Goal: Find specific page/section: Find specific page/section

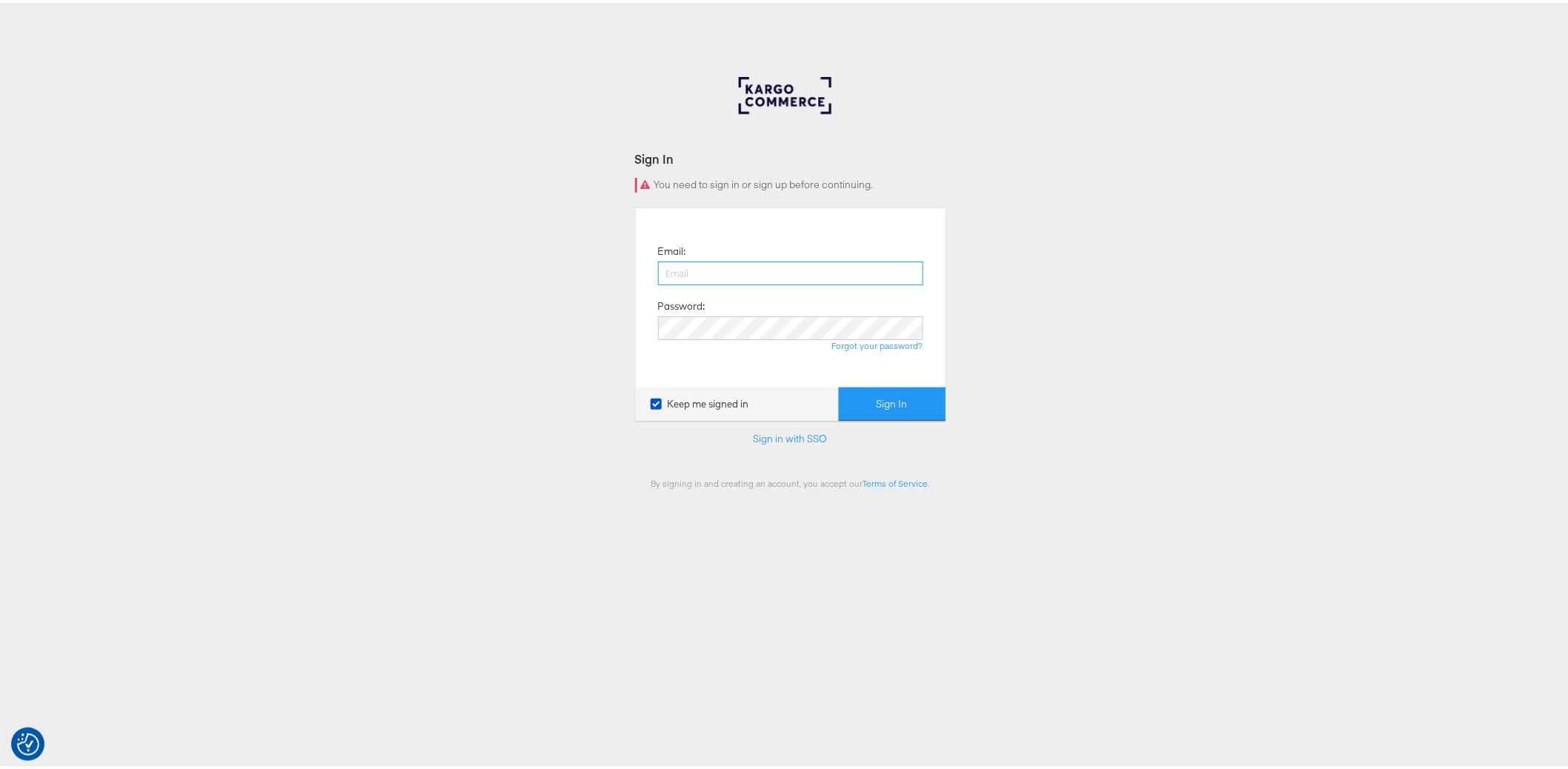
type input "[PERSON_NAME][EMAIL_ADDRESS][DOMAIN_NAME]"
click at [871, 403] on button "Sign In" at bounding box center [891, 401] width 107 height 33
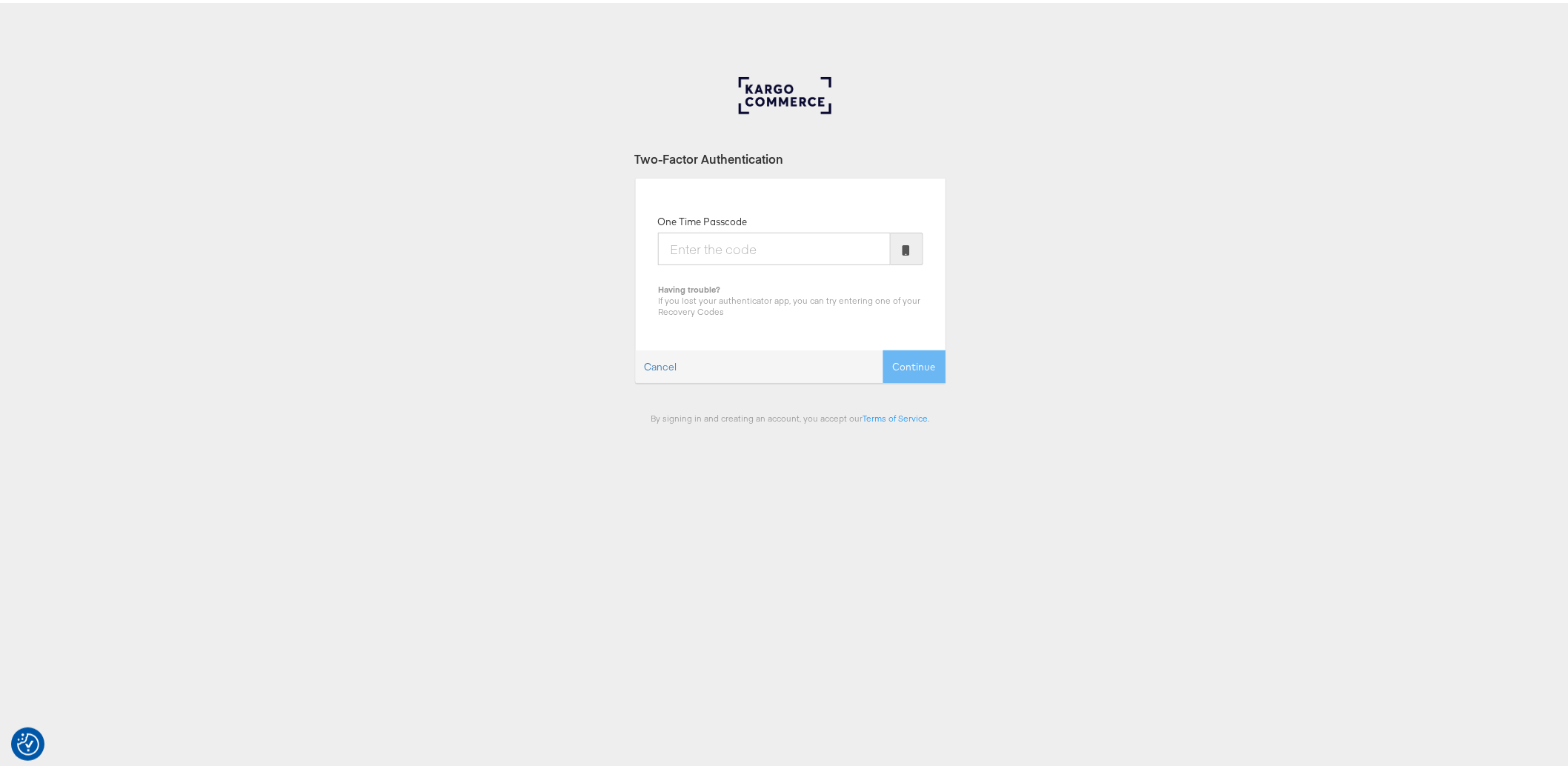
click at [753, 249] on input "One Time Passcode" at bounding box center [774, 246] width 232 height 32
type input "923434"
click at [883, 348] on button "Continue" at bounding box center [914, 364] width 62 height 33
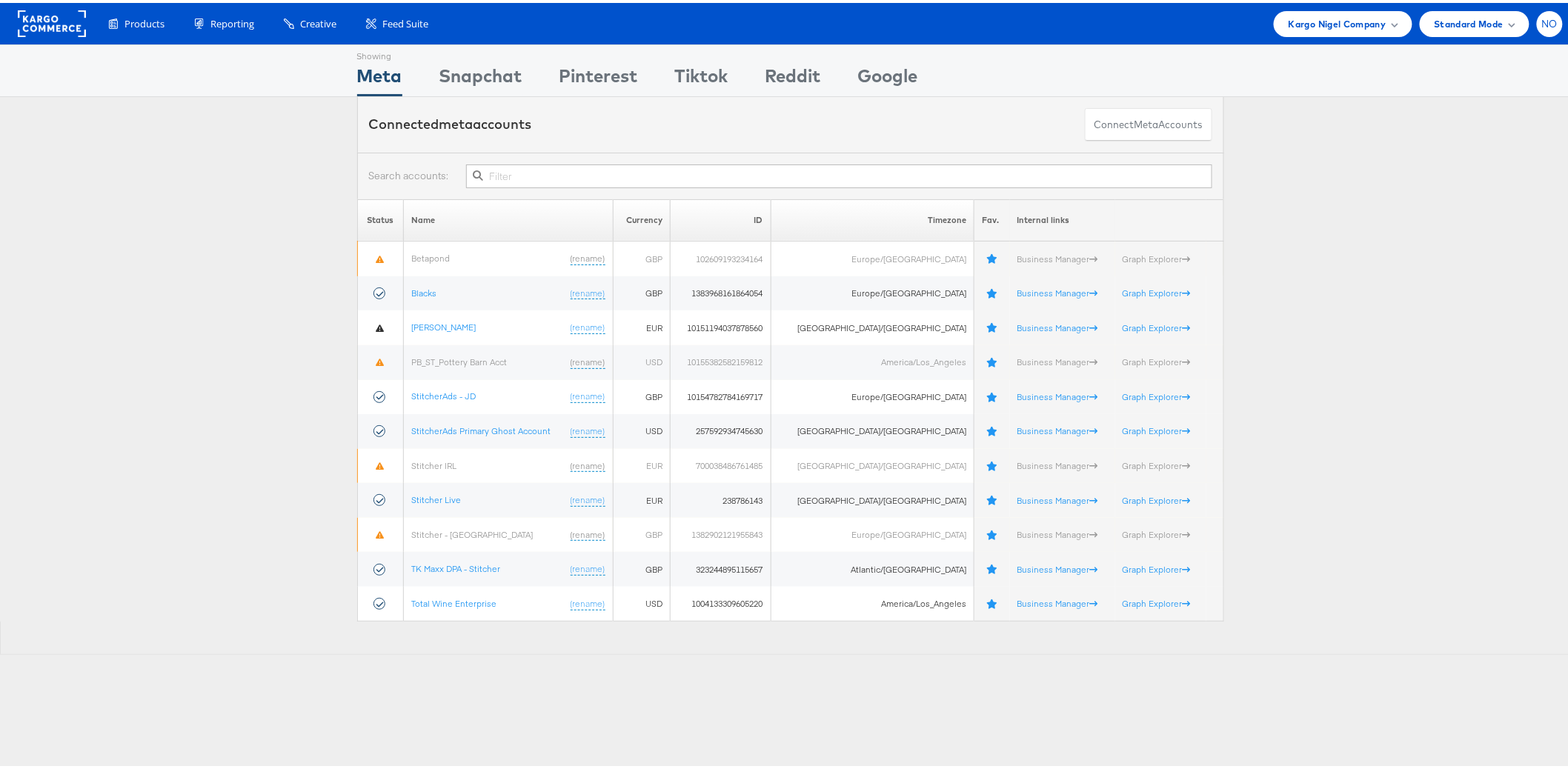
click at [1542, 18] on span "NO" at bounding box center [1550, 21] width 16 height 10
click at [1490, 137] on link "Internal Dashboard" at bounding box center [1487, 140] width 127 height 15
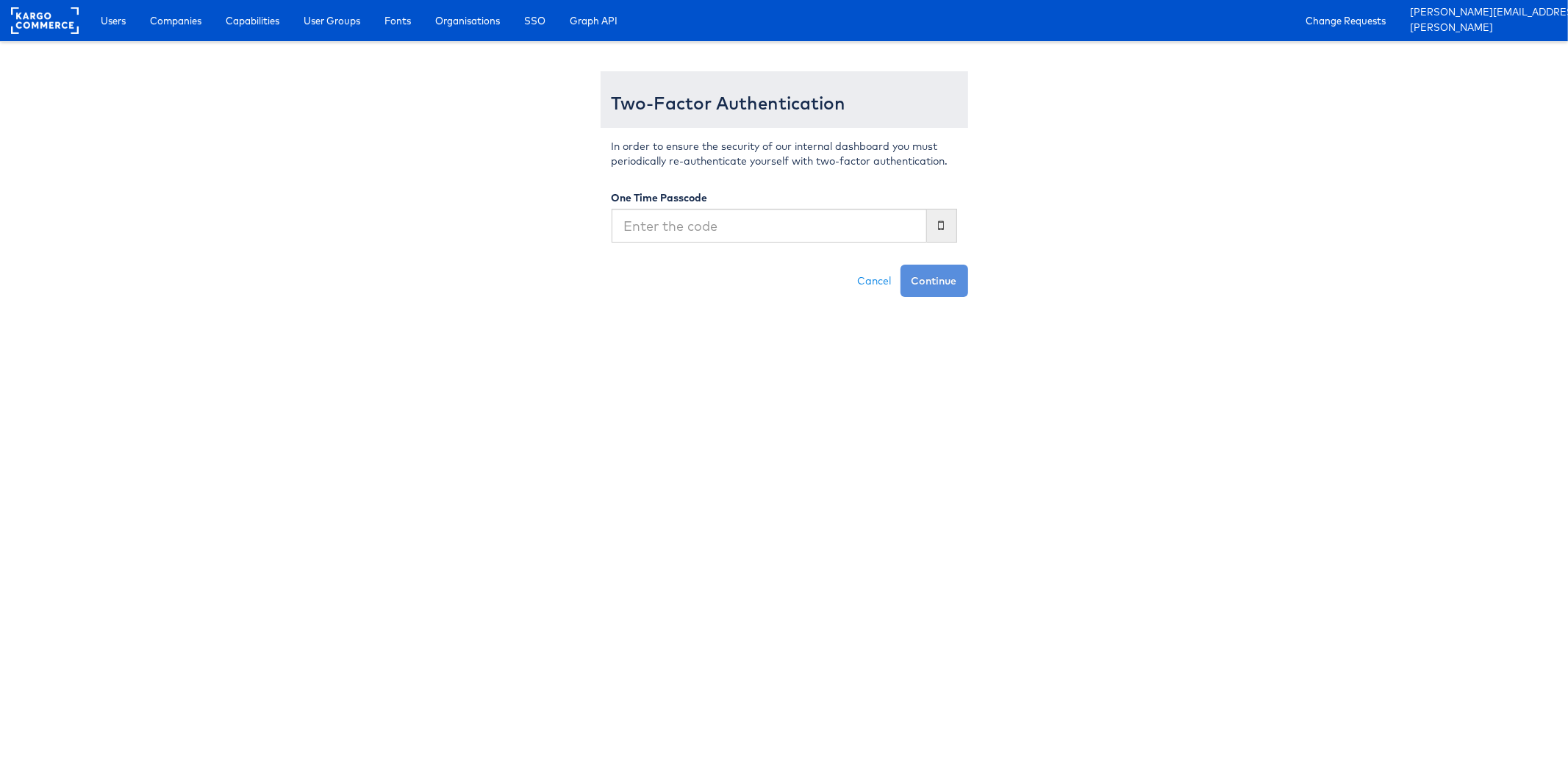
click at [766, 222] on input "text" at bounding box center [769, 225] width 315 height 34
click at [768, 220] on input "text" at bounding box center [769, 225] width 315 height 34
type input "722697"
click at [900, 265] on button "Continue" at bounding box center [934, 281] width 68 height 32
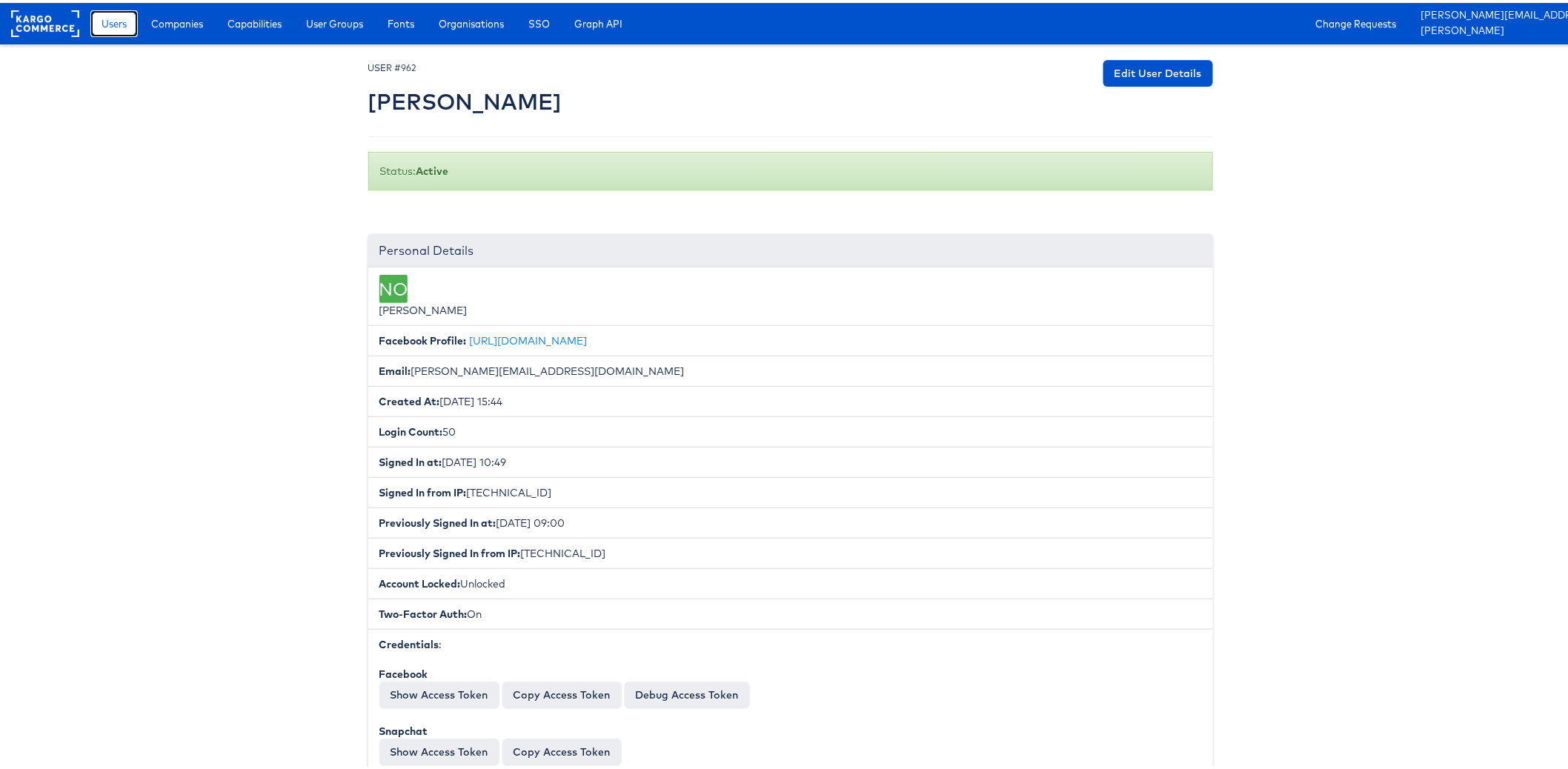
click at [119, 27] on span "Users" at bounding box center [114, 20] width 25 height 15
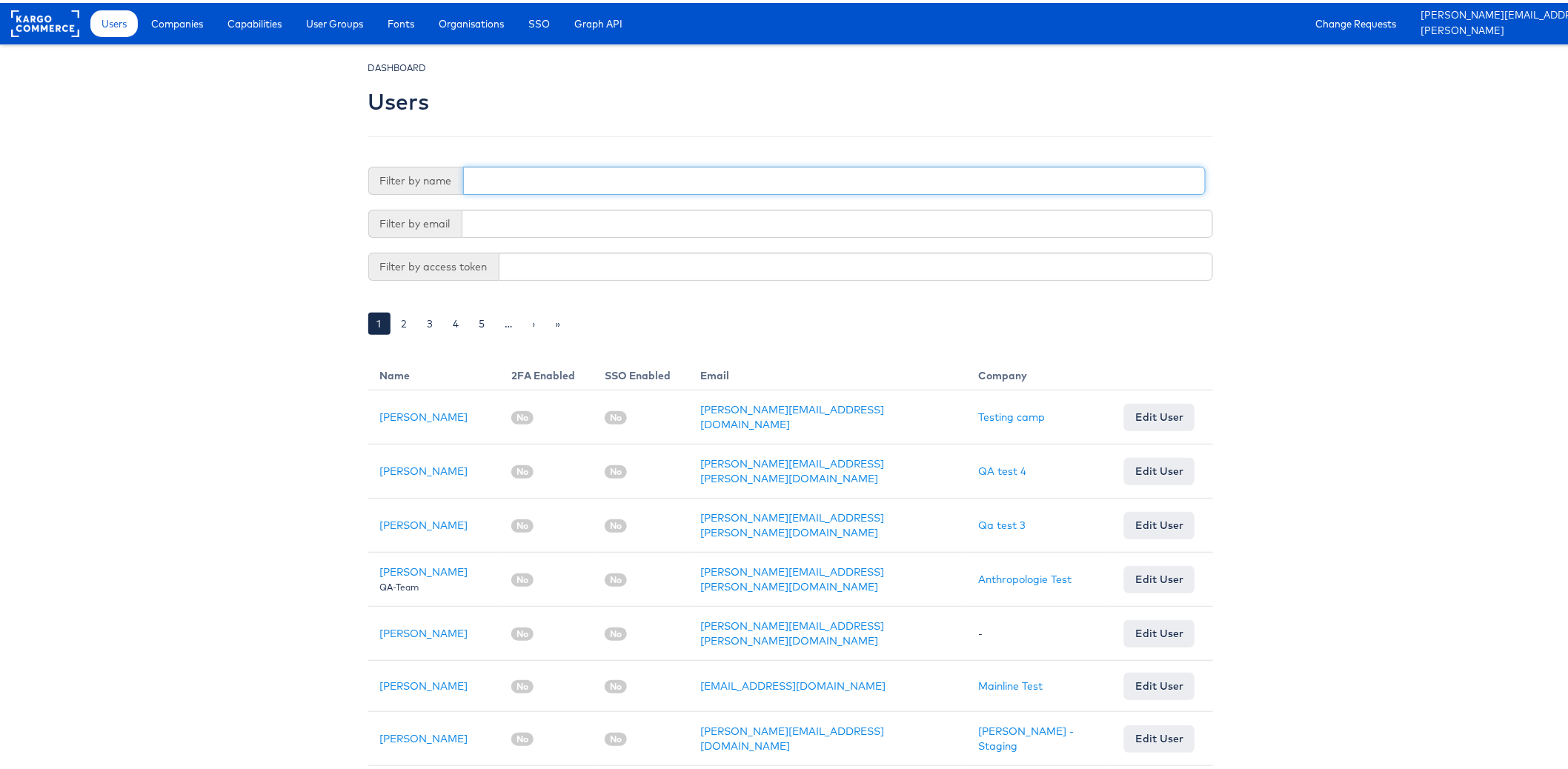
click at [516, 184] on input "text" at bounding box center [835, 177] width 743 height 28
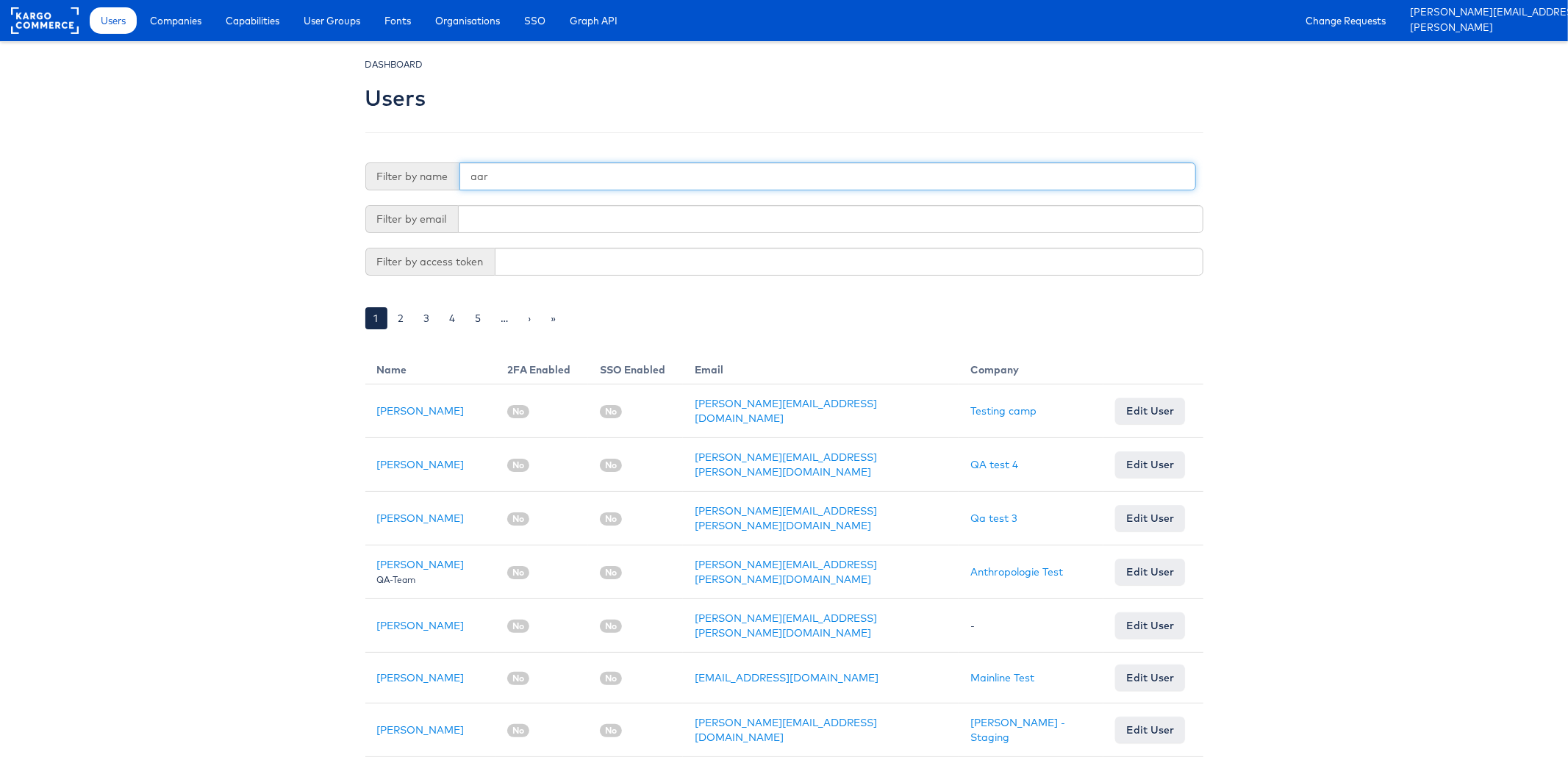
type input "aar"
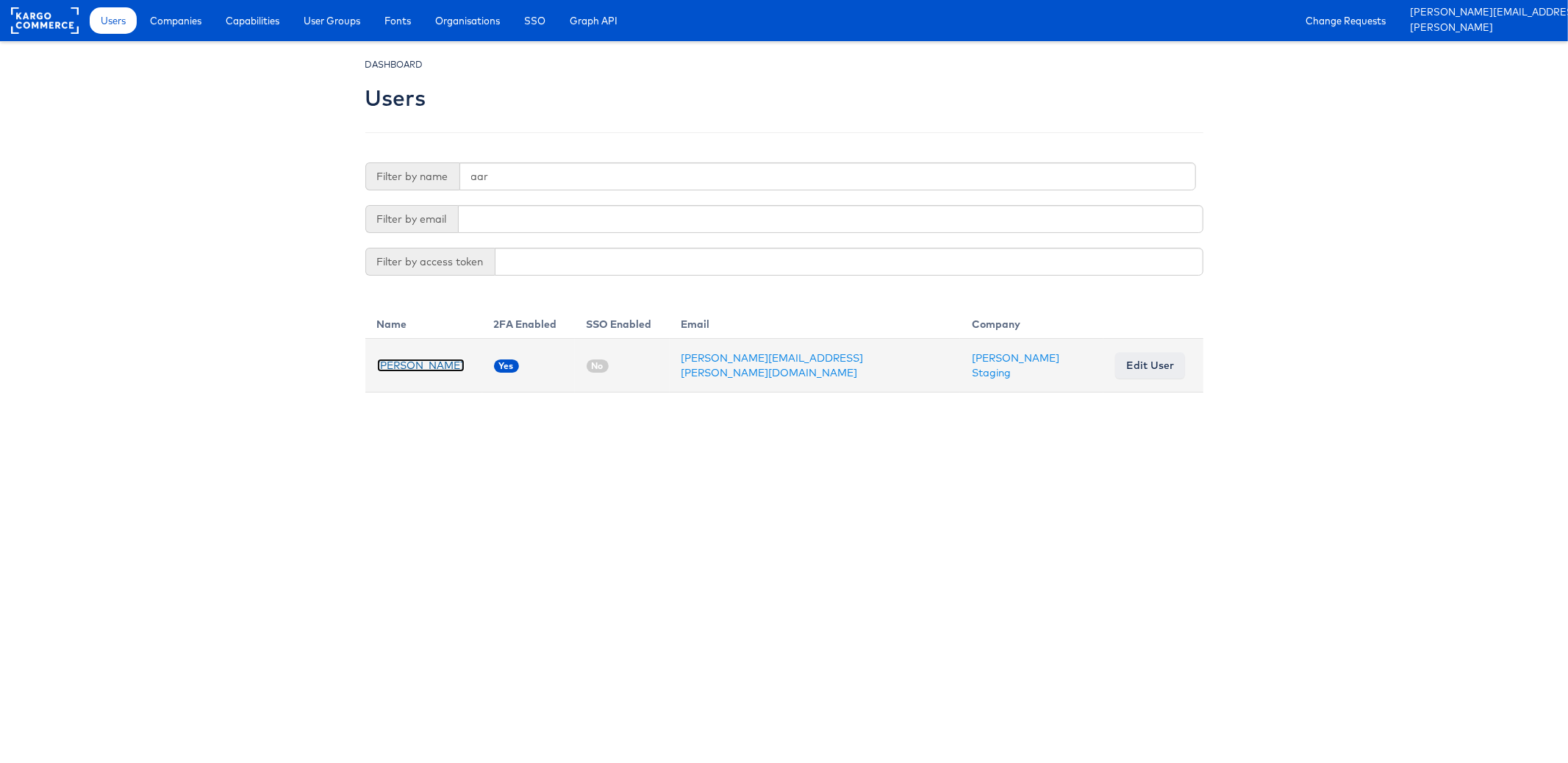
click at [420, 362] on link "Aaron Pinto" at bounding box center [420, 365] width 88 height 13
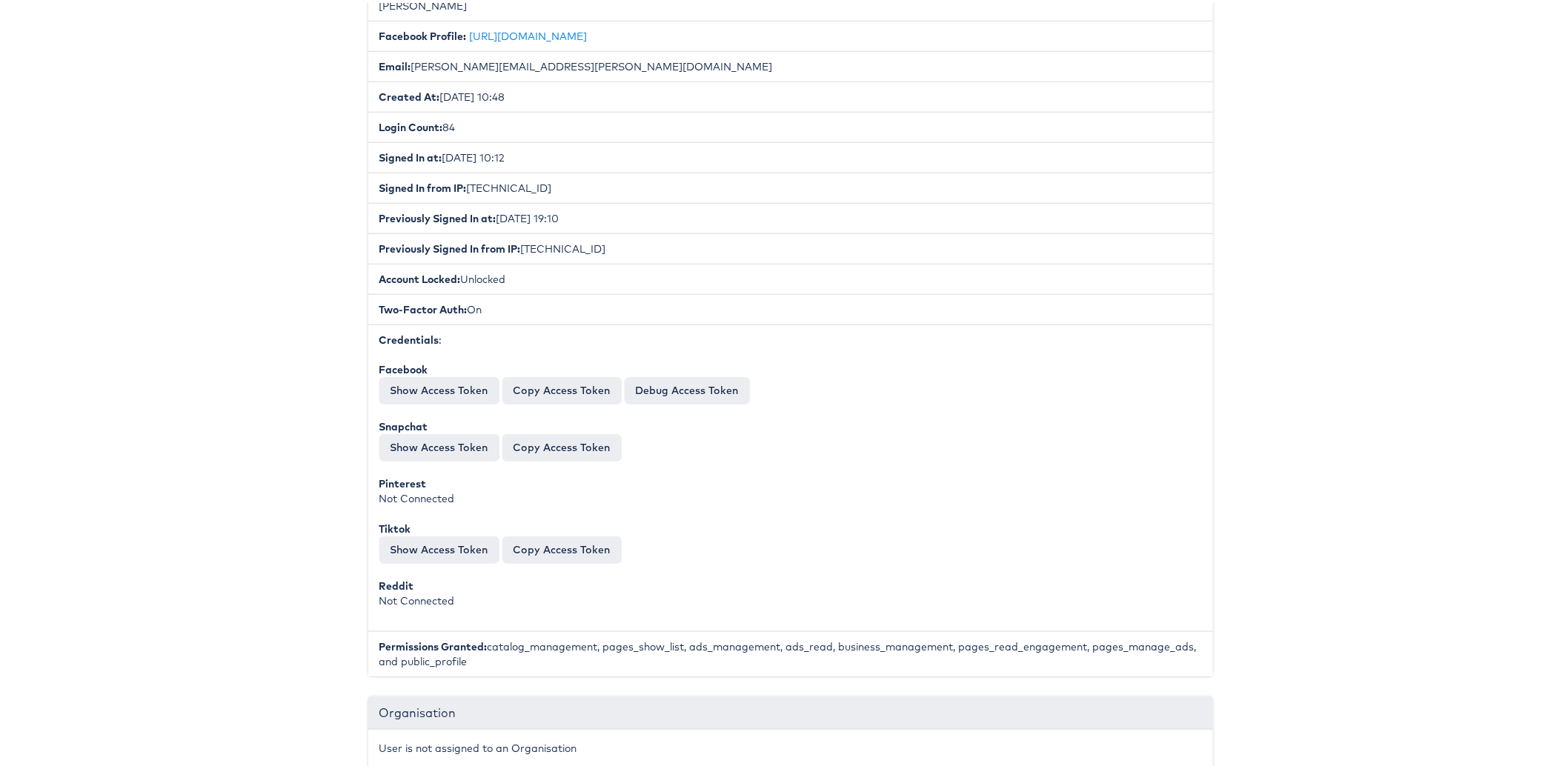
scroll to position [315, 0]
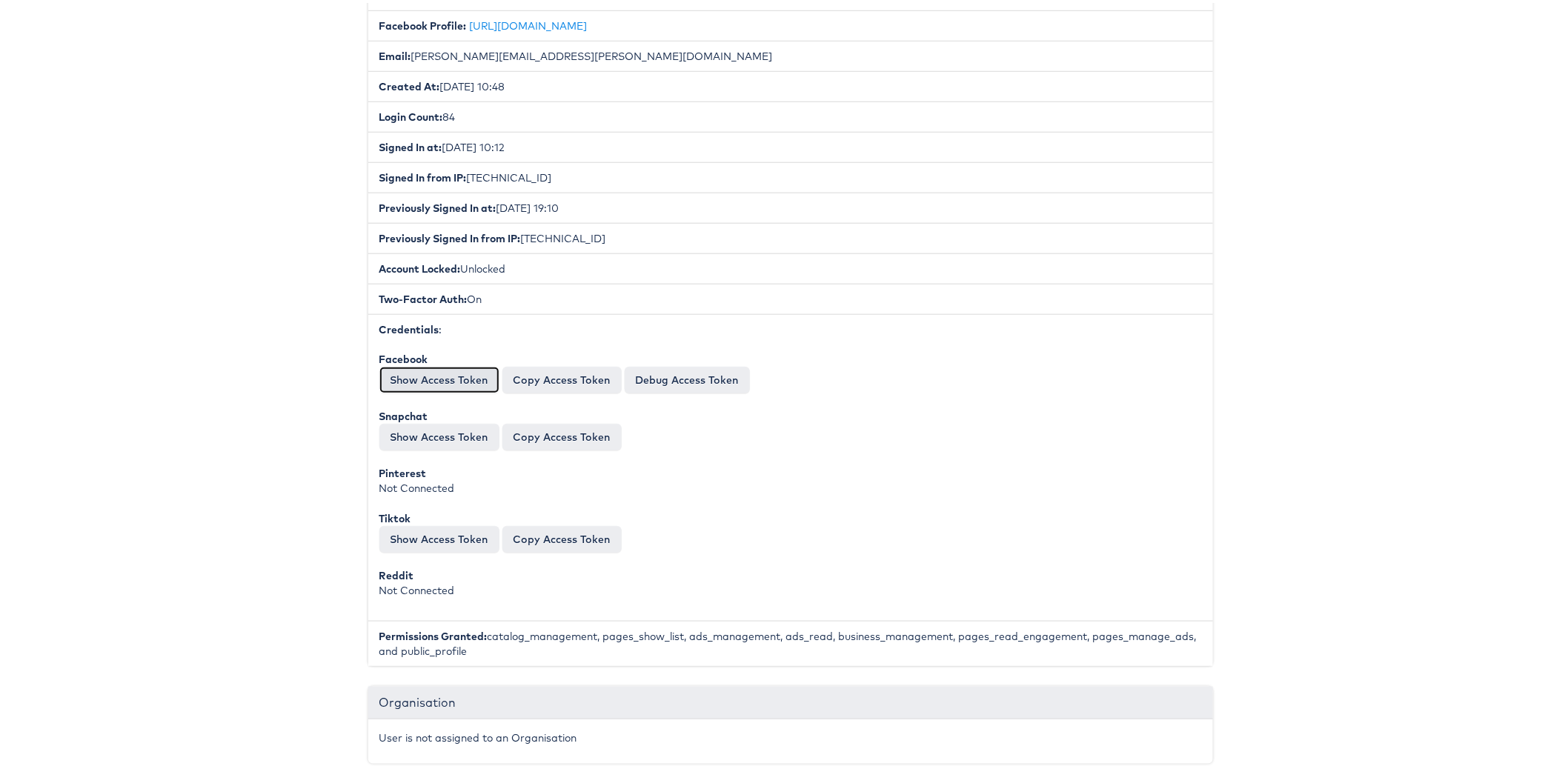
click at [390, 365] on button "Show Access Token" at bounding box center [439, 377] width 120 height 27
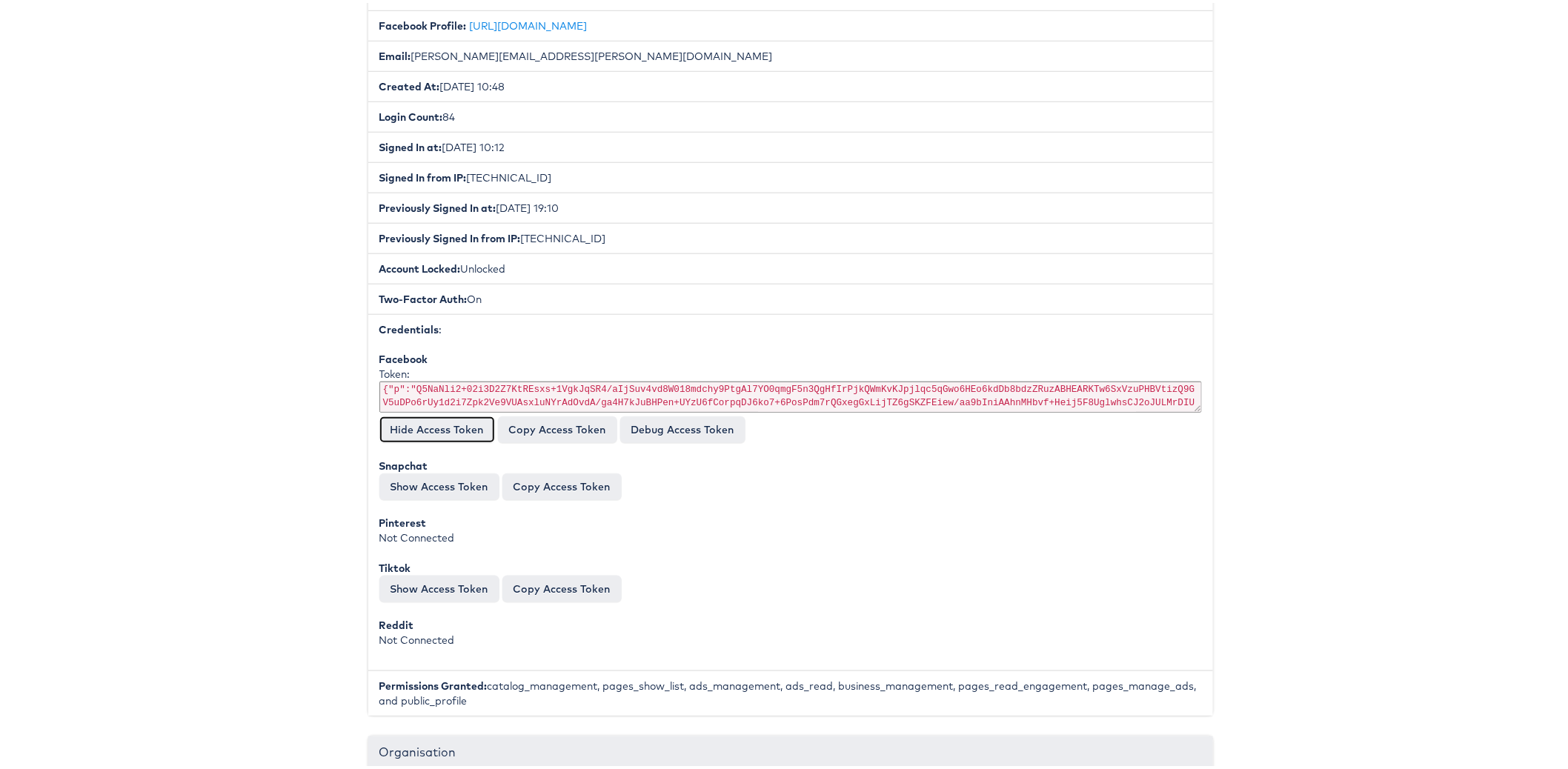
scroll to position [380, 0]
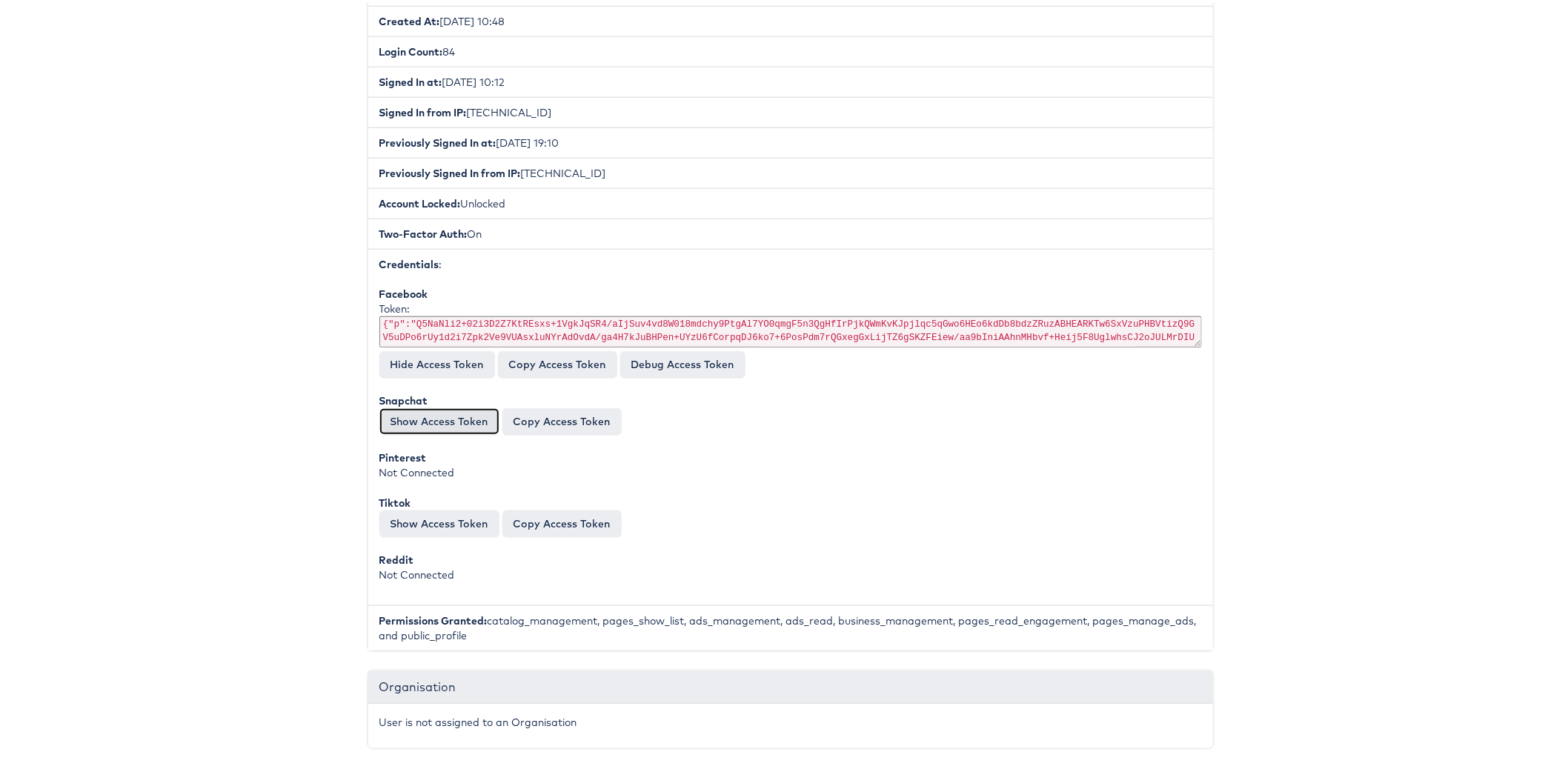
click at [385, 405] on button "Show Access Token" at bounding box center [439, 418] width 120 height 27
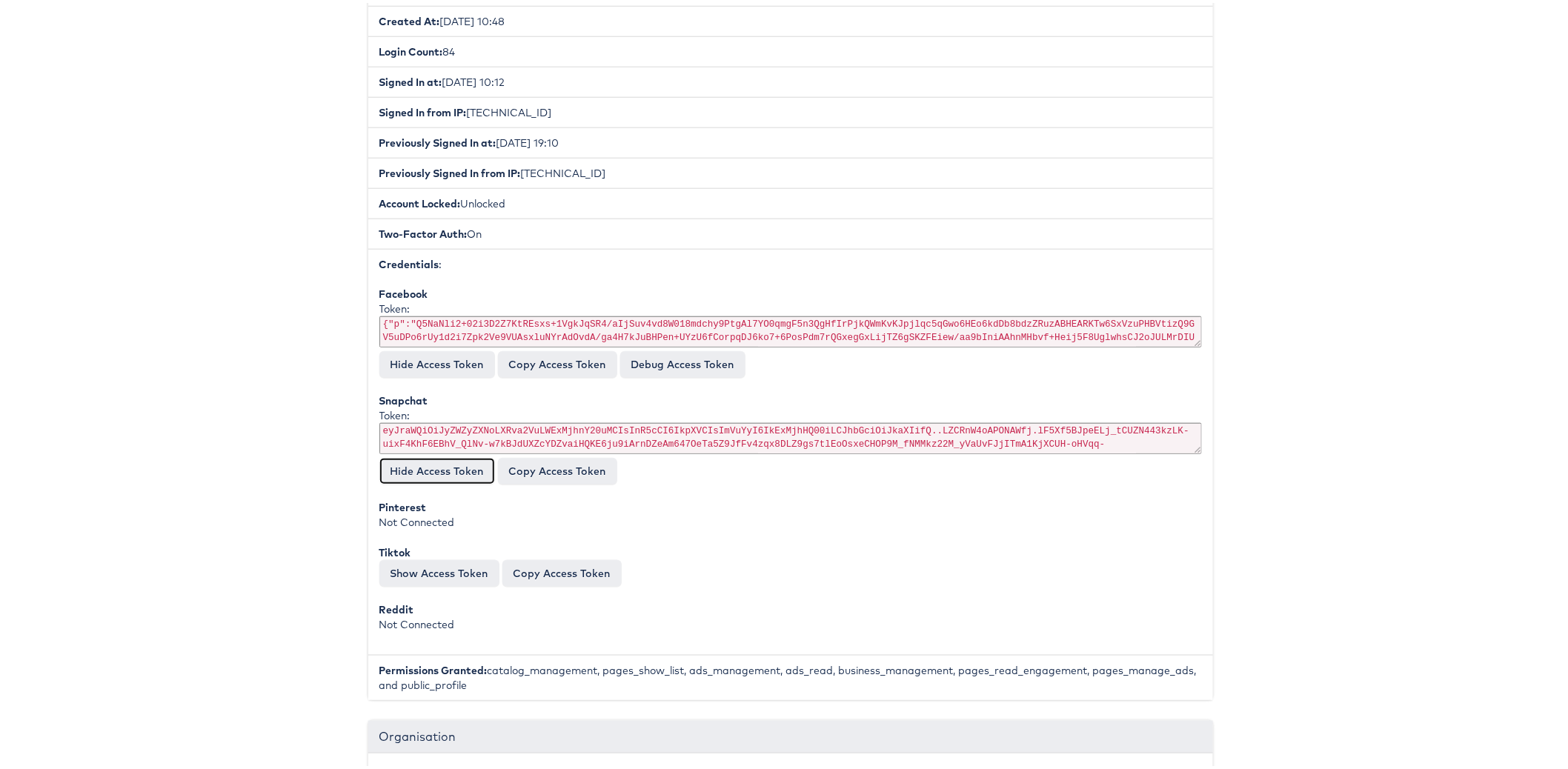
scroll to position [411, 0]
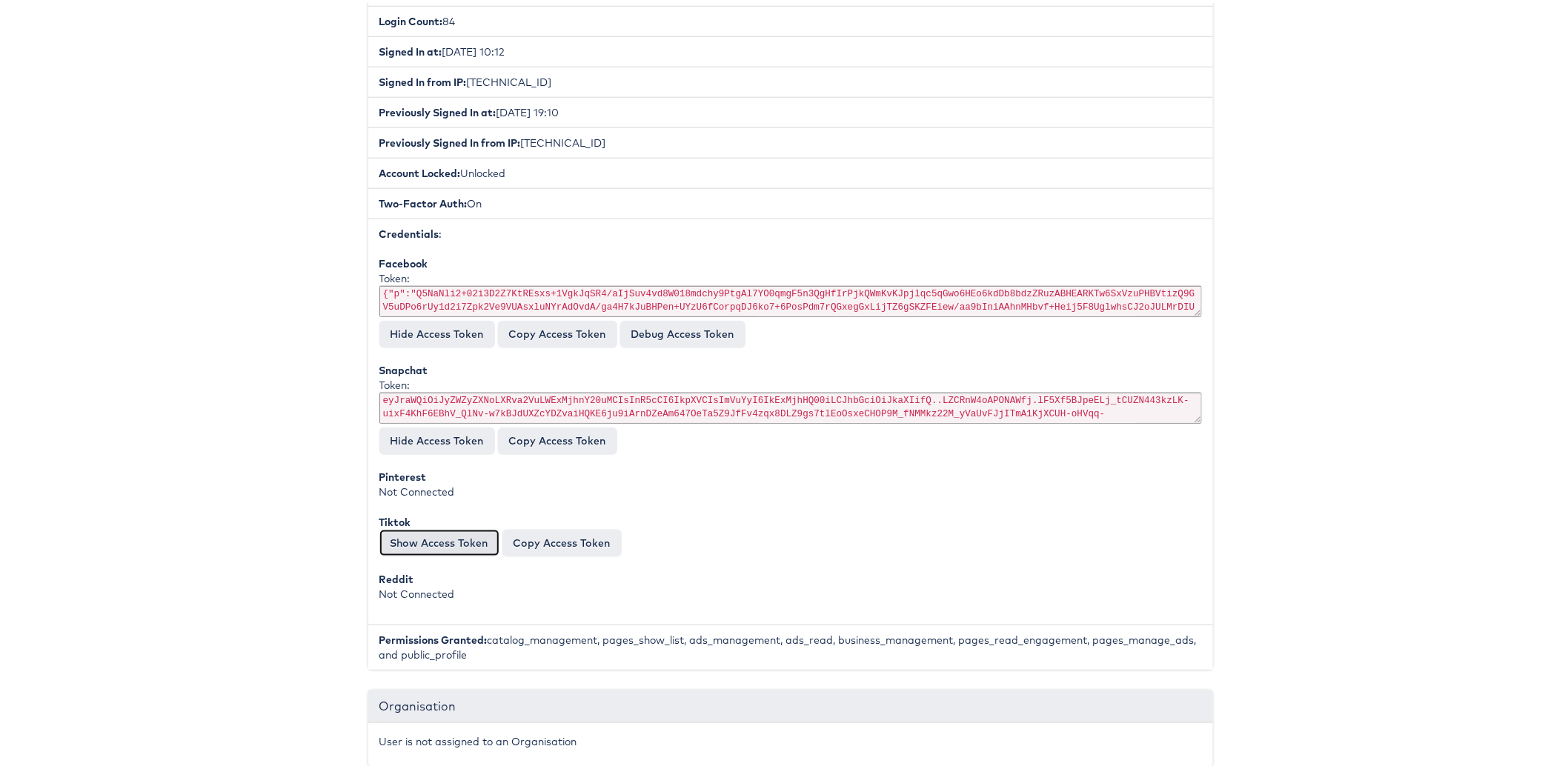
click at [398, 529] on button "Show Access Token" at bounding box center [439, 540] width 120 height 27
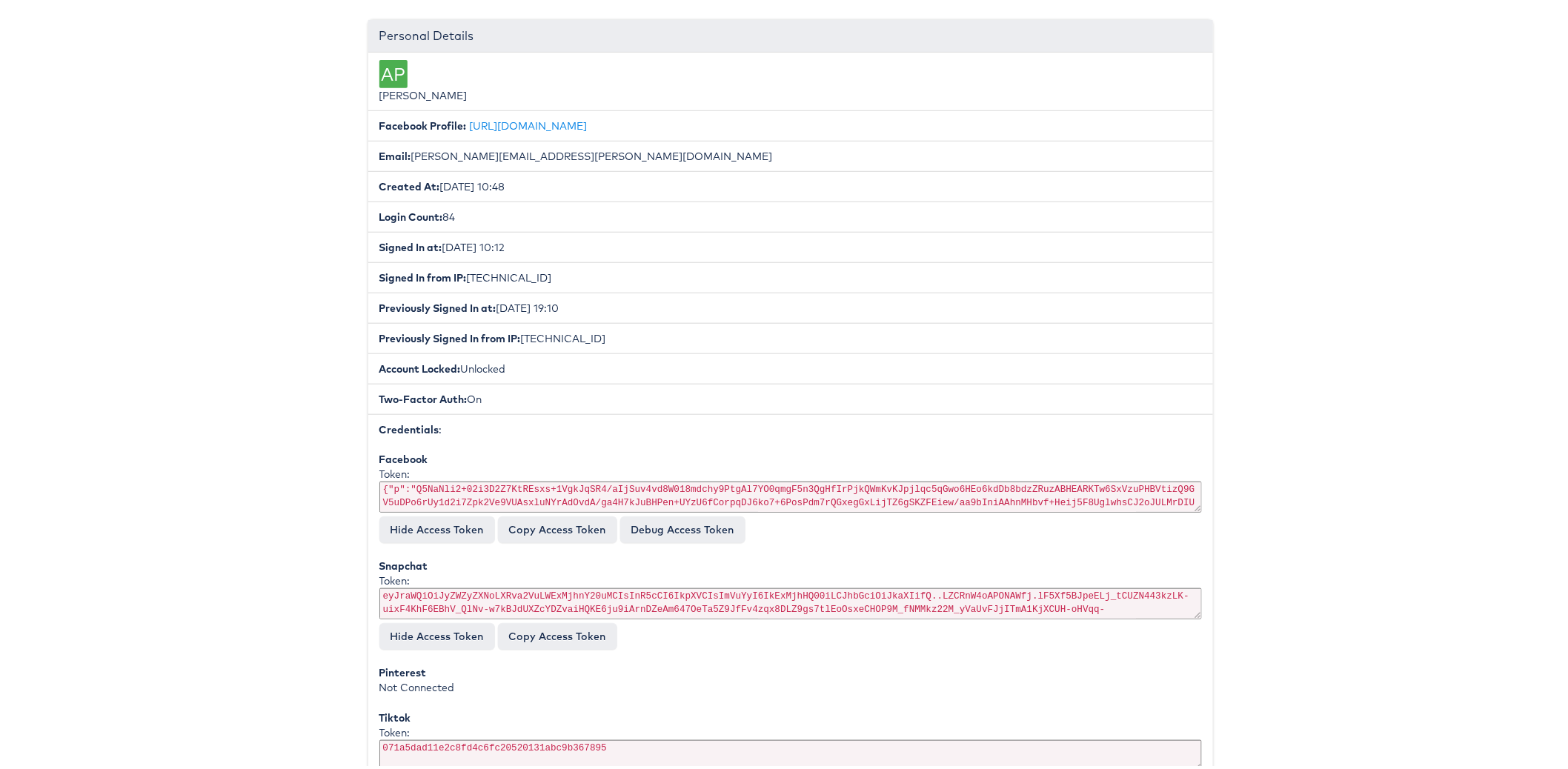
scroll to position [306, 0]
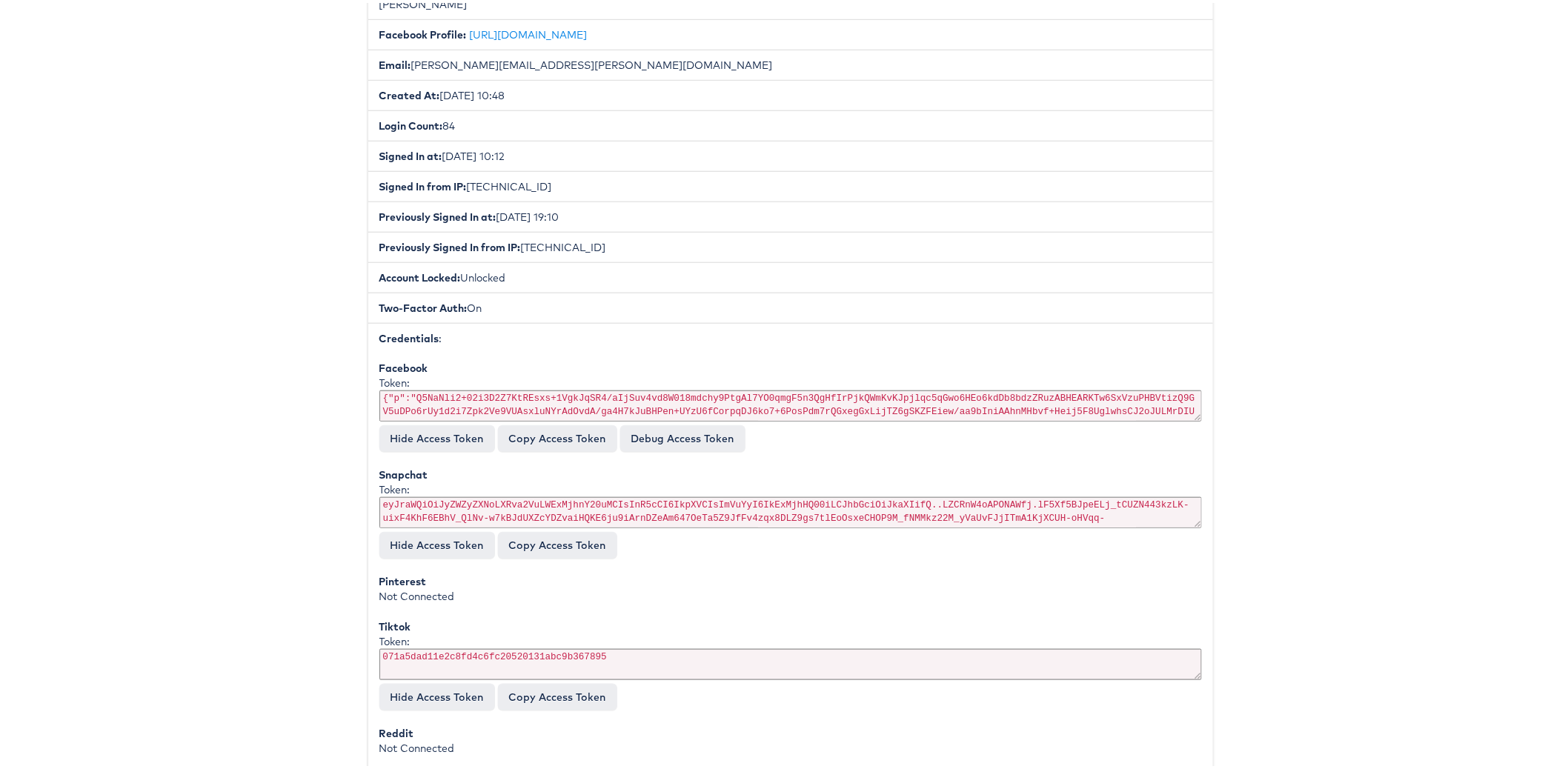
drag, startPoint x: 377, startPoint y: 385, endPoint x: 398, endPoint y: 384, distance: 21.0
click at [398, 384] on div "Token: {"p":"Q5NaNli2+02i3D2Z7KtREsxs+1VgkJqSR4/aIjSuv4vd8W018mdchy9PtgAl7YO0qm…" at bounding box center [790, 398] width 822 height 50
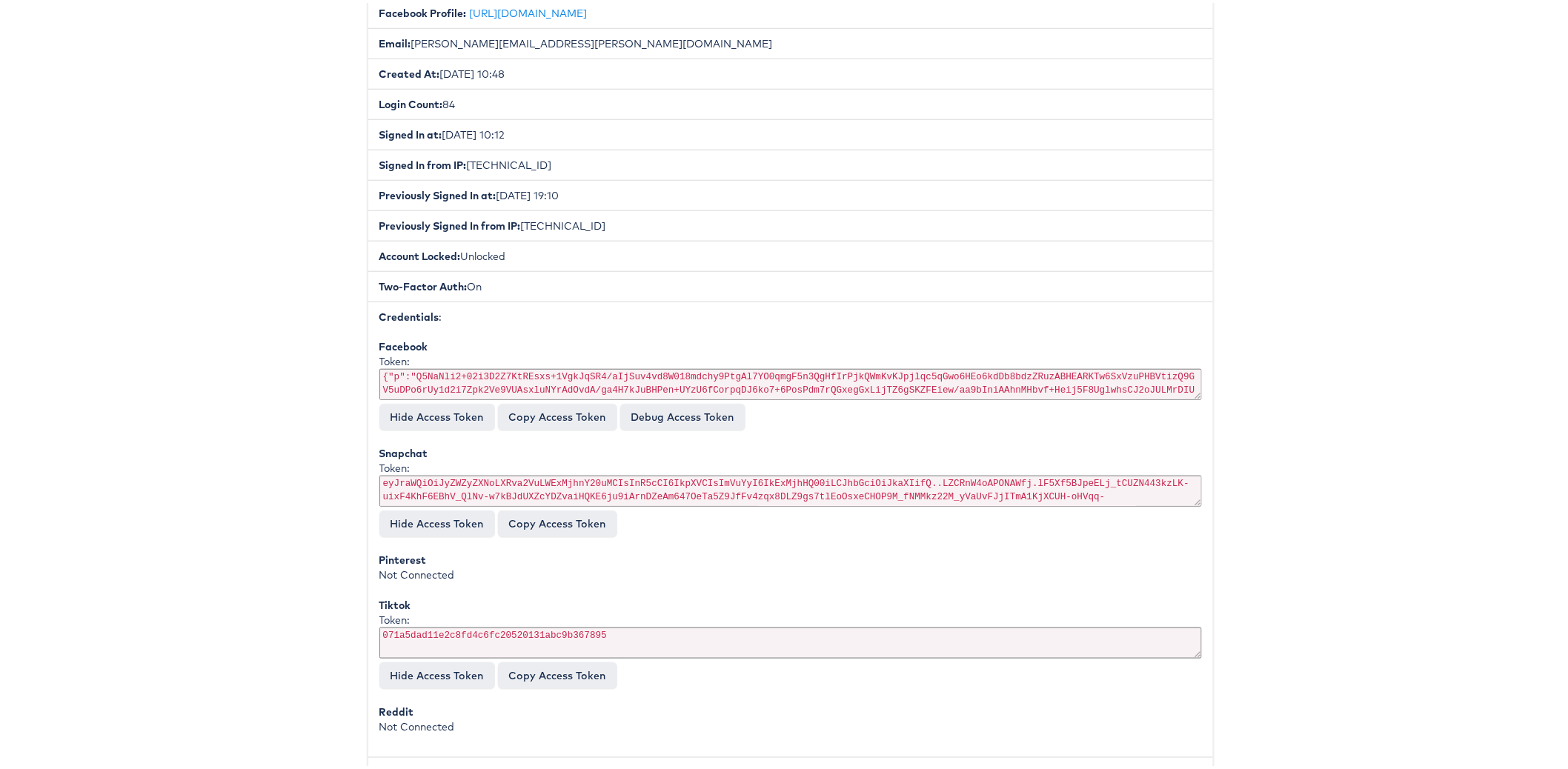
scroll to position [0, 0]
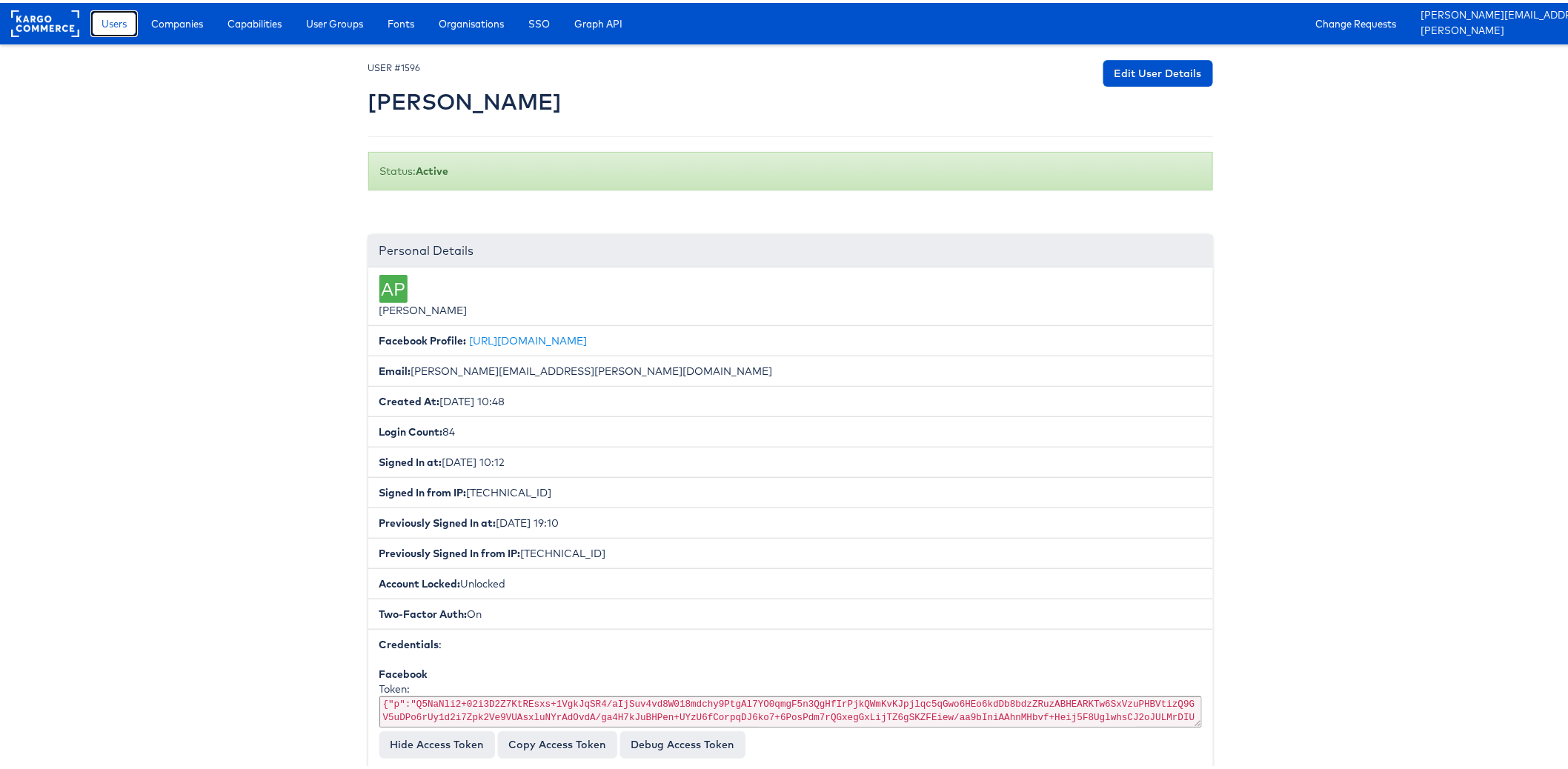
click at [113, 23] on span "Users" at bounding box center [114, 20] width 25 height 15
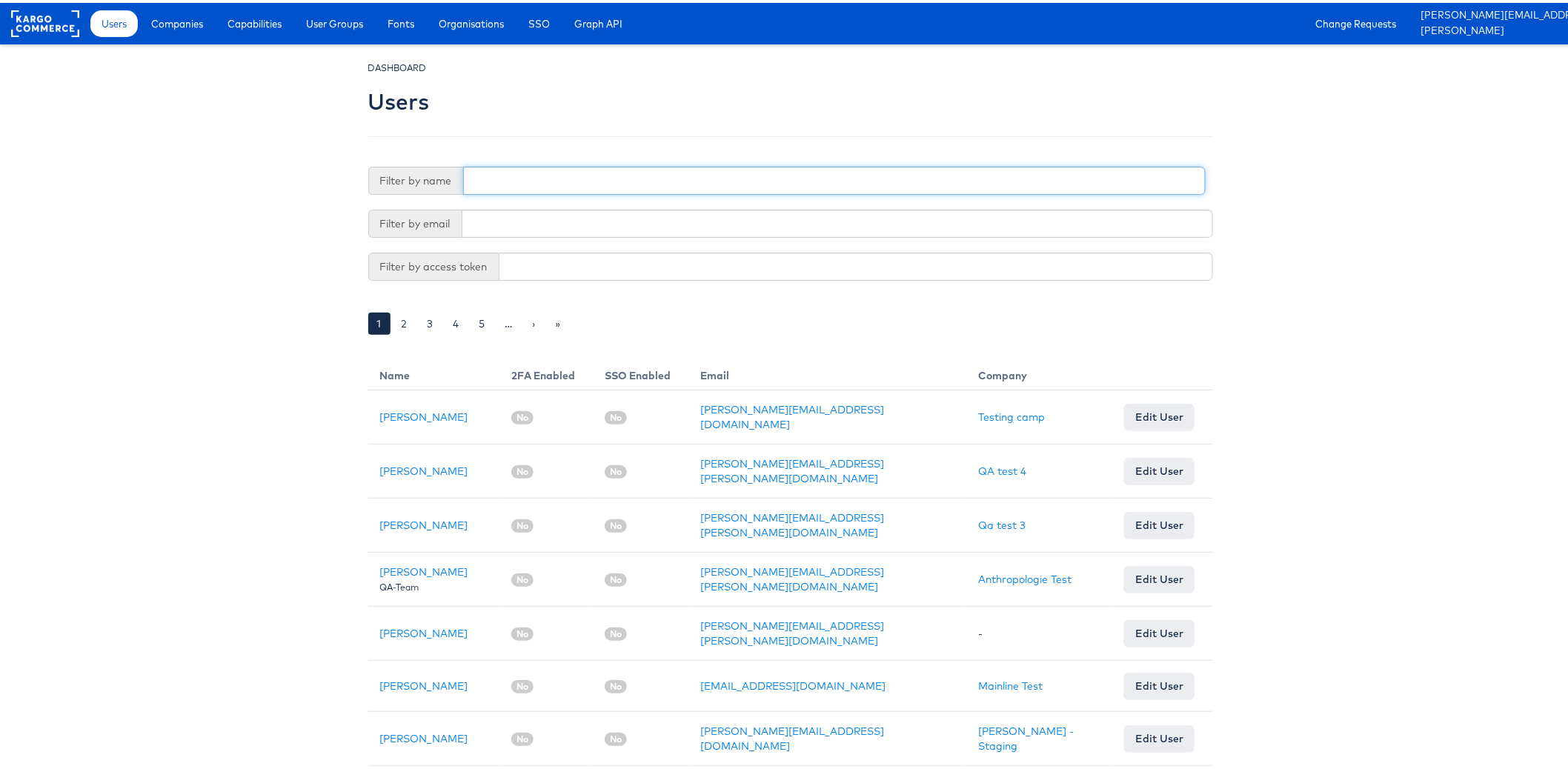
click at [591, 178] on input "text" at bounding box center [835, 177] width 743 height 28
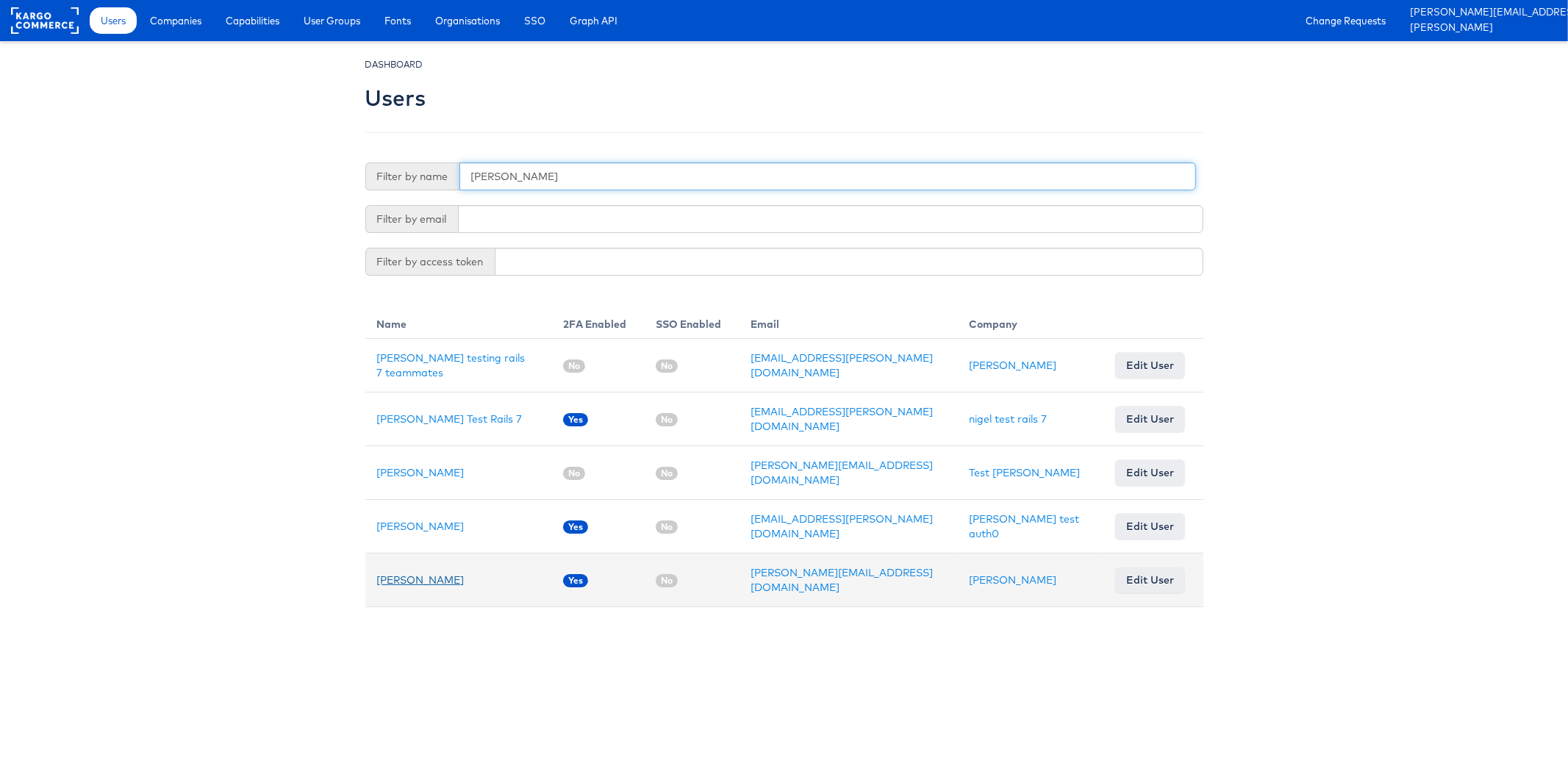
type input "nigel"
click at [418, 573] on link "[PERSON_NAME]" at bounding box center [420, 579] width 88 height 13
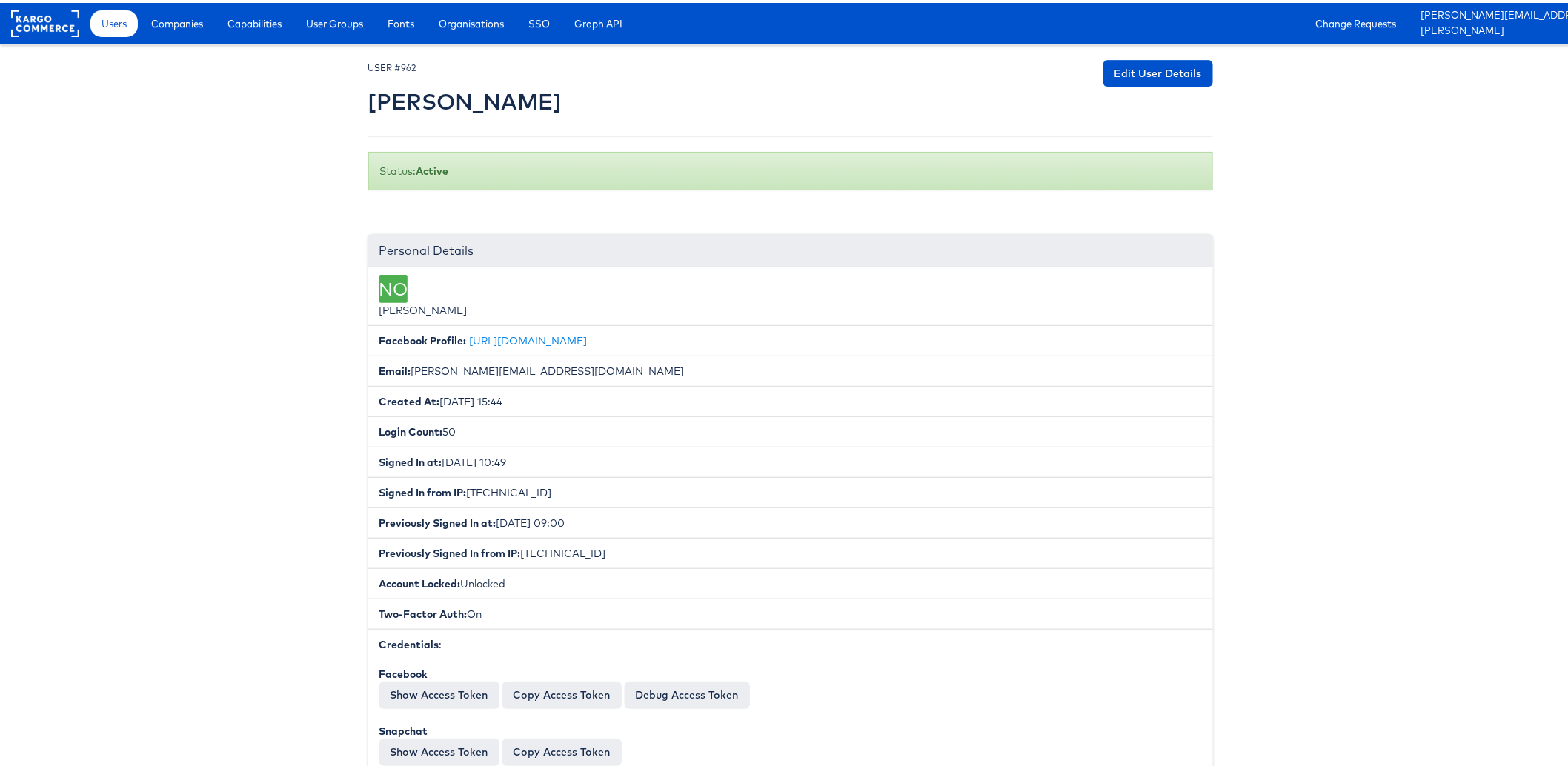
scroll to position [157, 0]
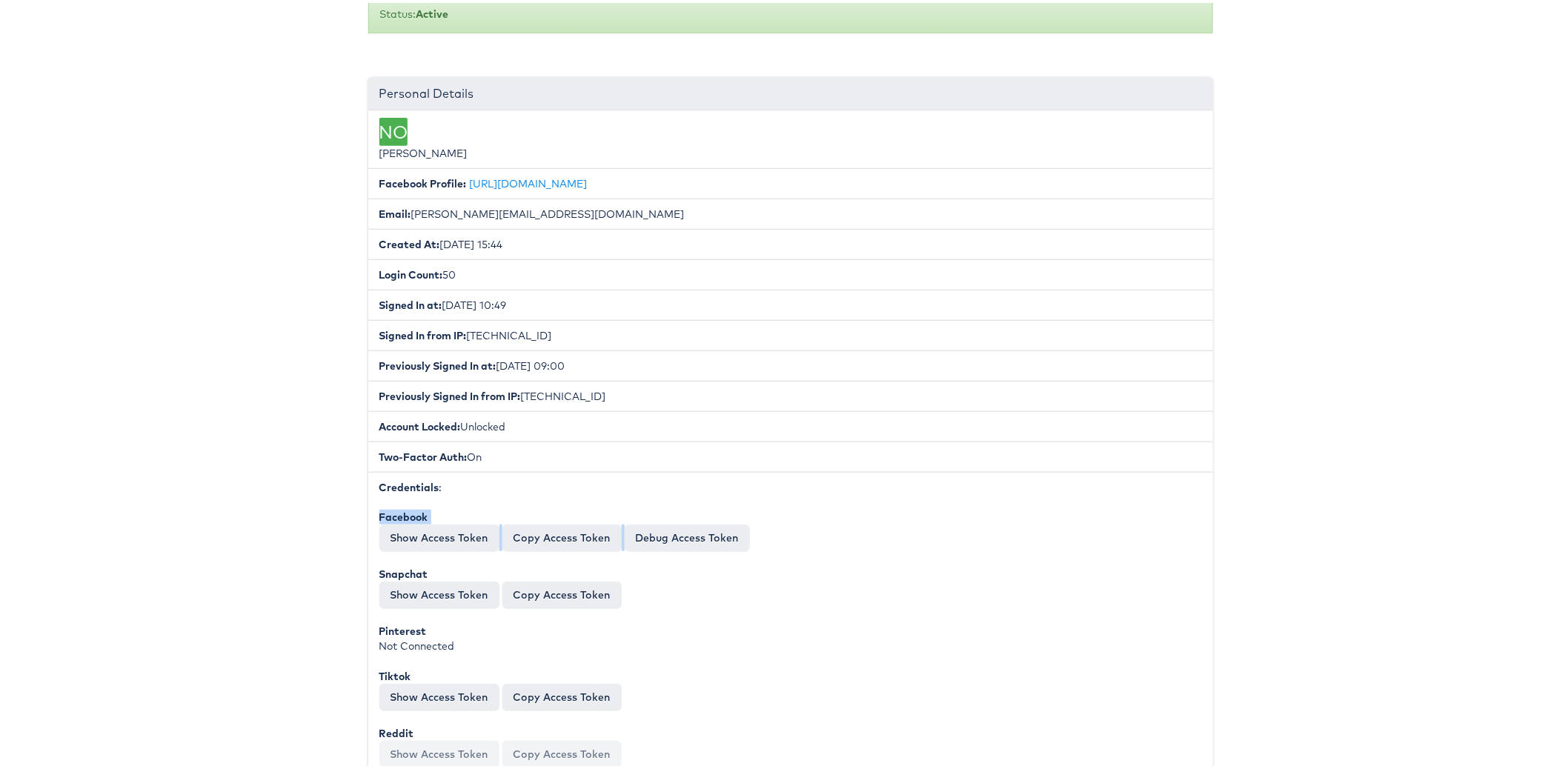
drag, startPoint x: 420, startPoint y: 511, endPoint x: 449, endPoint y: 547, distance: 46.2
click at [450, 548] on div "Facebook Token: EAAHdWdsWESkBPoTBr2T4phCDzHAM96ZCi9xgutHDxVXSNxxIrlbcSLe7EOKXZB…" at bounding box center [790, 636] width 822 height 258
click at [445, 524] on button "Show Access Token" at bounding box center [439, 535] width 120 height 27
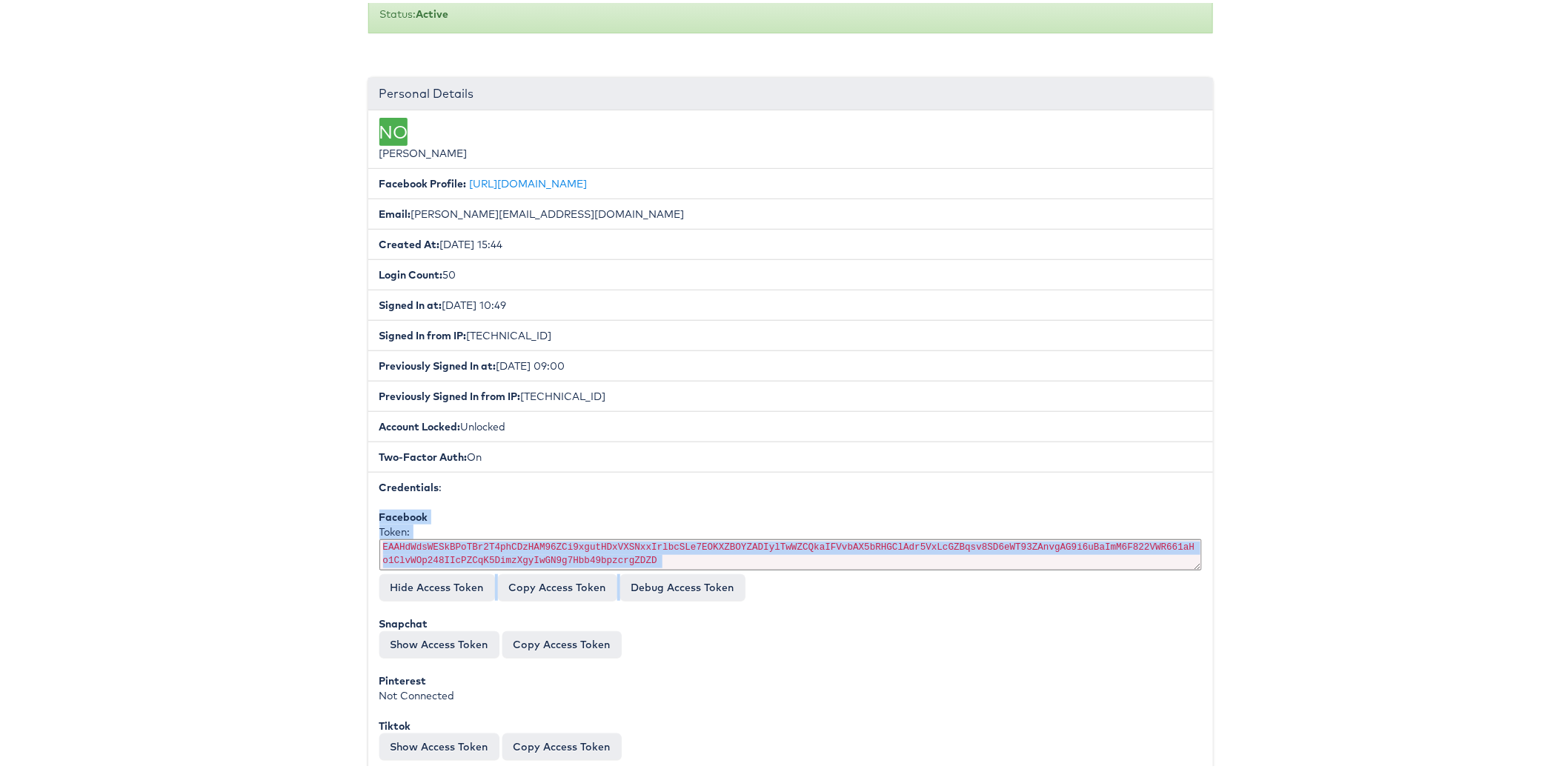
click at [433, 527] on div "Token: EAAHdWdsWESkBPoTBr2T4phCDzHAM96ZCi9xgutHDxVXSNxxIrlbcSLe7EOKXZBOYZADIylT…" at bounding box center [790, 546] width 822 height 50
